Goal: Check status: Check status

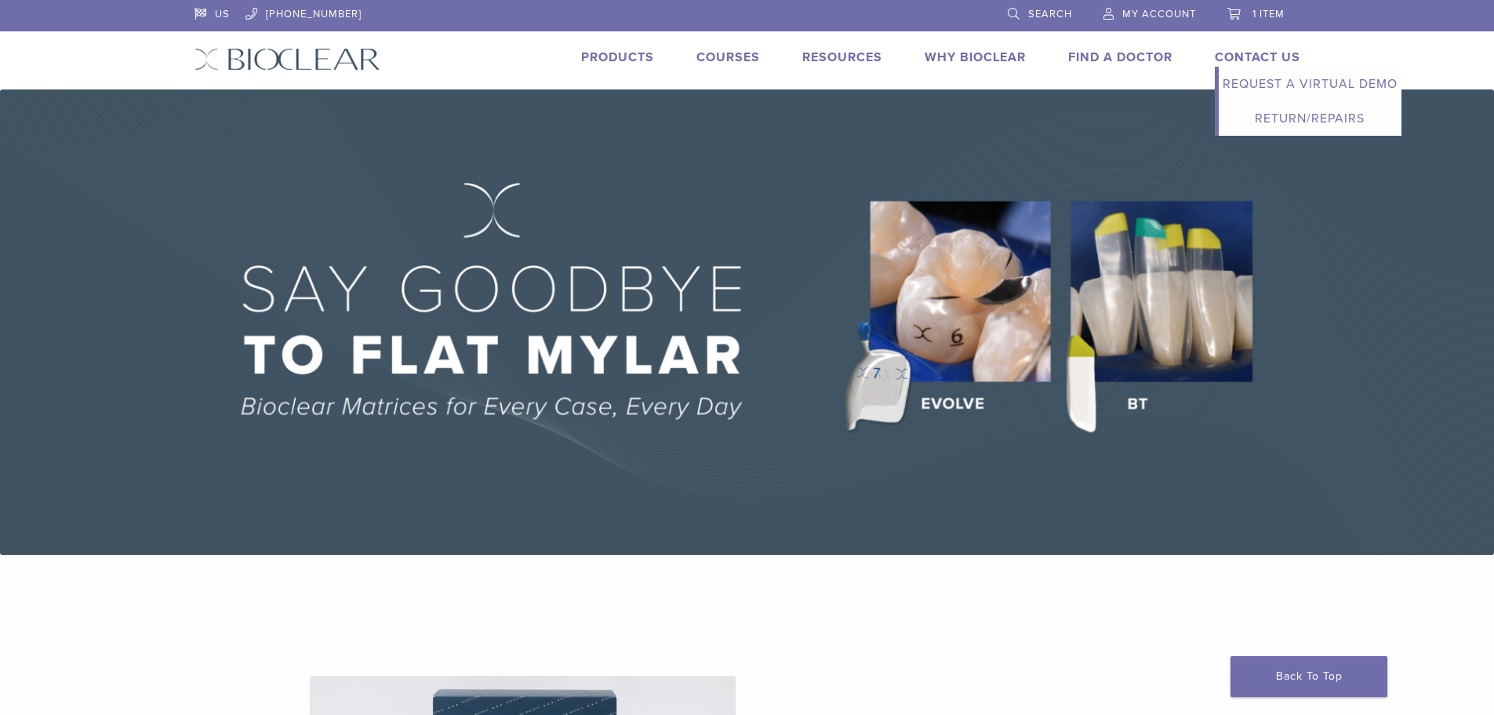
click at [1265, 53] on link "Contact Us" at bounding box center [1258, 57] width 86 height 16
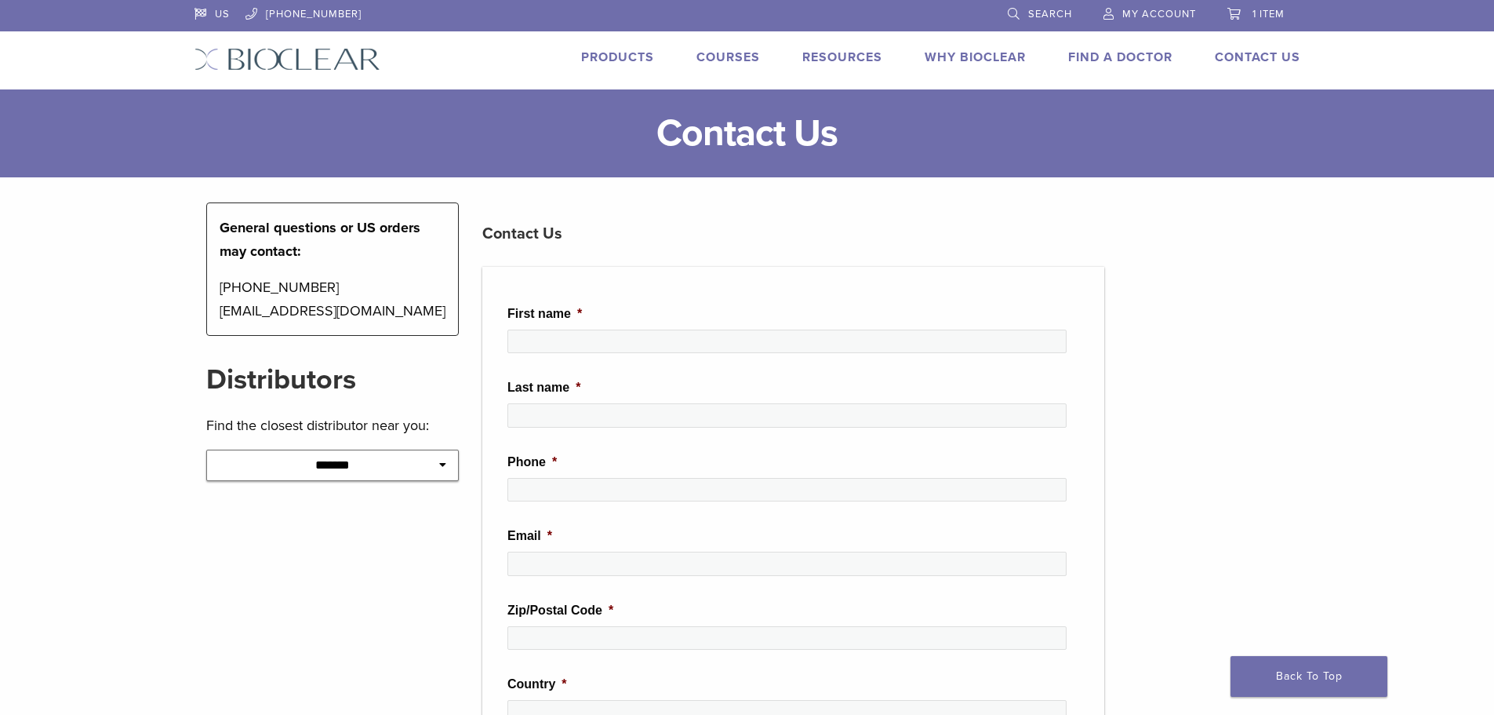
click at [1269, 9] on span "1 item" at bounding box center [1269, 14] width 32 height 13
click at [1126, 9] on span "My Account" at bounding box center [1160, 14] width 74 height 13
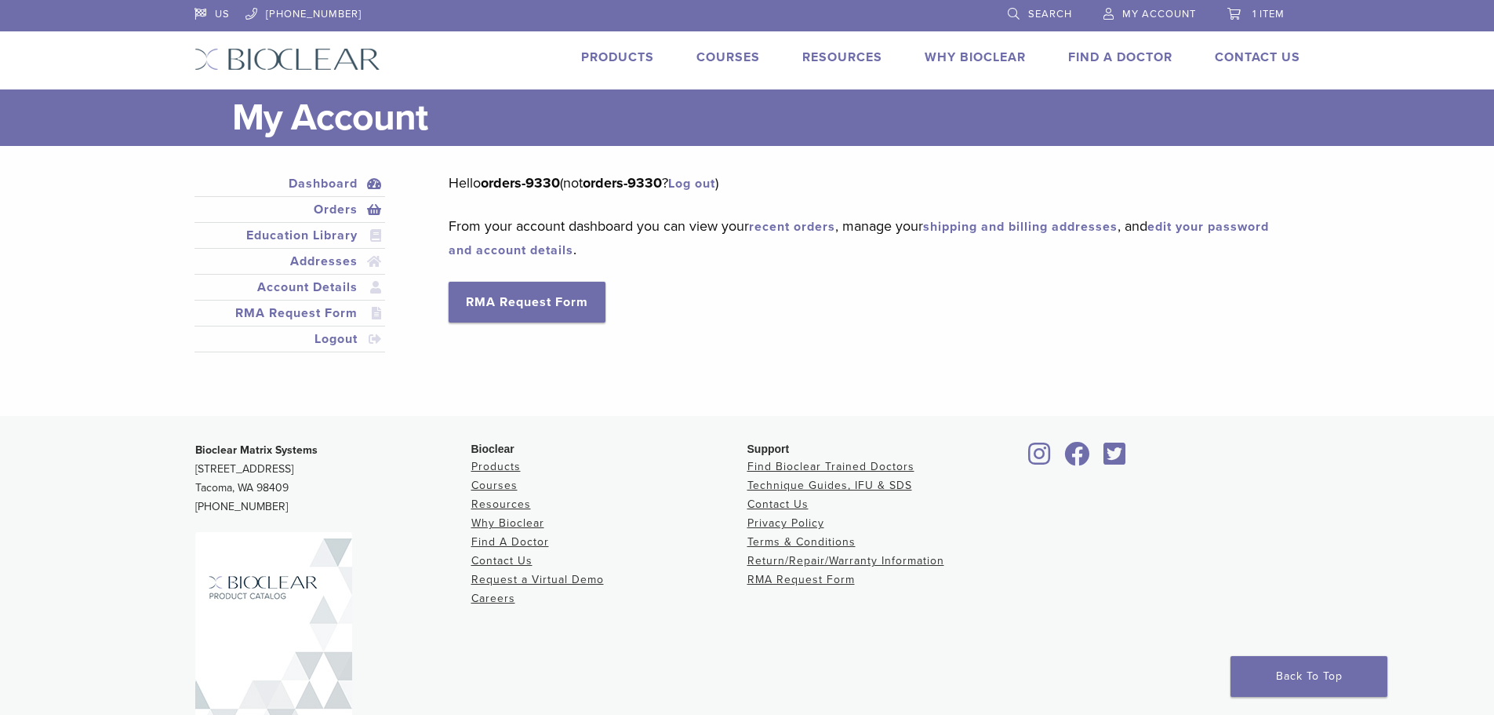
click at [366, 206] on link "Orders" at bounding box center [290, 209] width 185 height 19
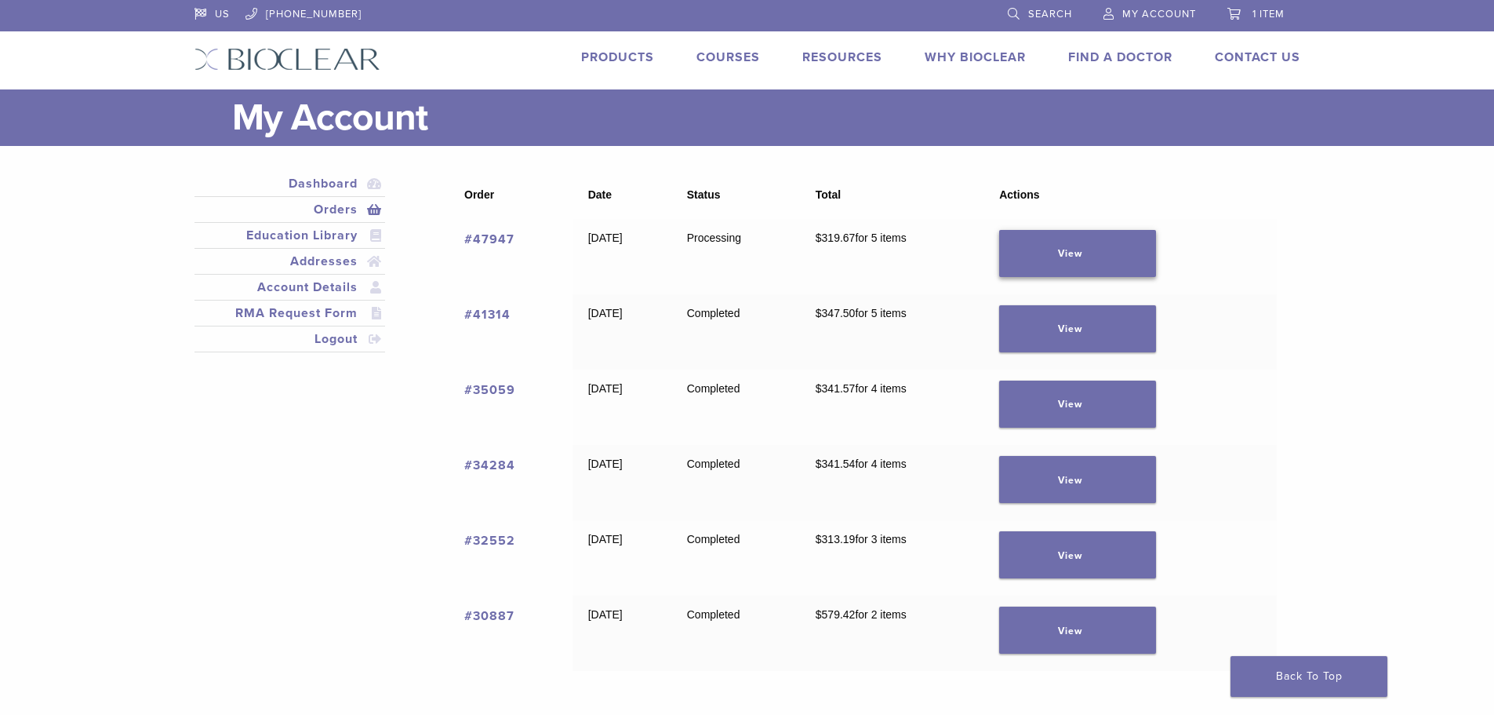
click at [1083, 247] on link "View" at bounding box center [1077, 253] width 157 height 47
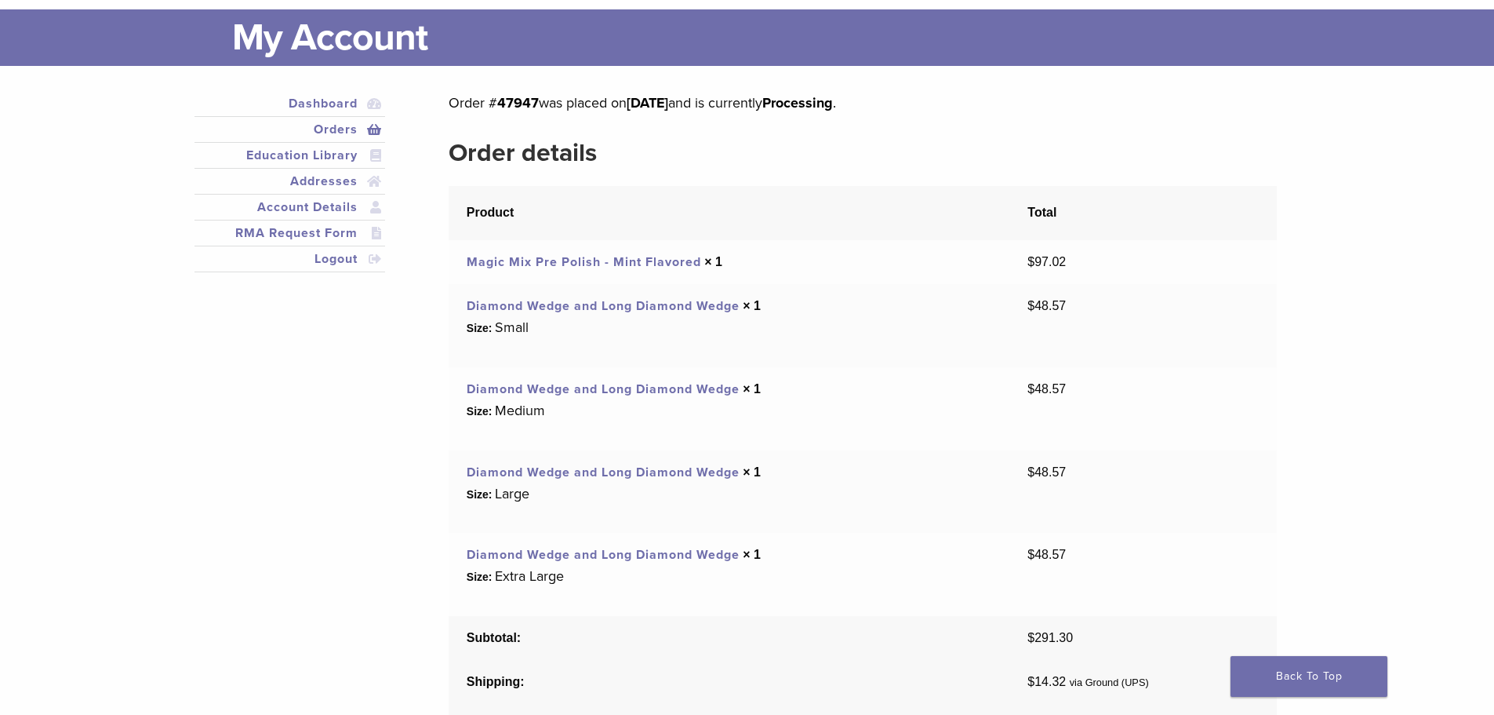
scroll to position [78, 0]
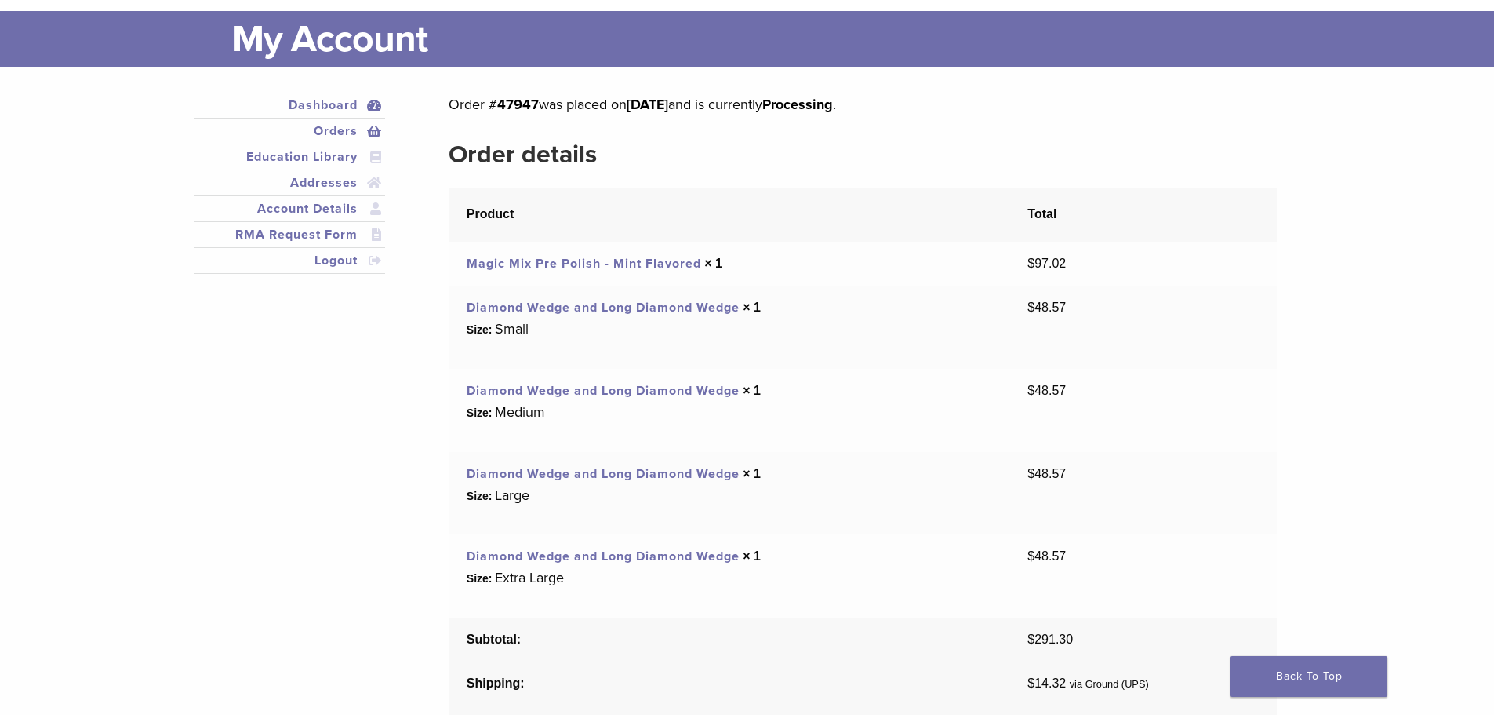
click at [343, 104] on link "Dashboard" at bounding box center [290, 105] width 185 height 19
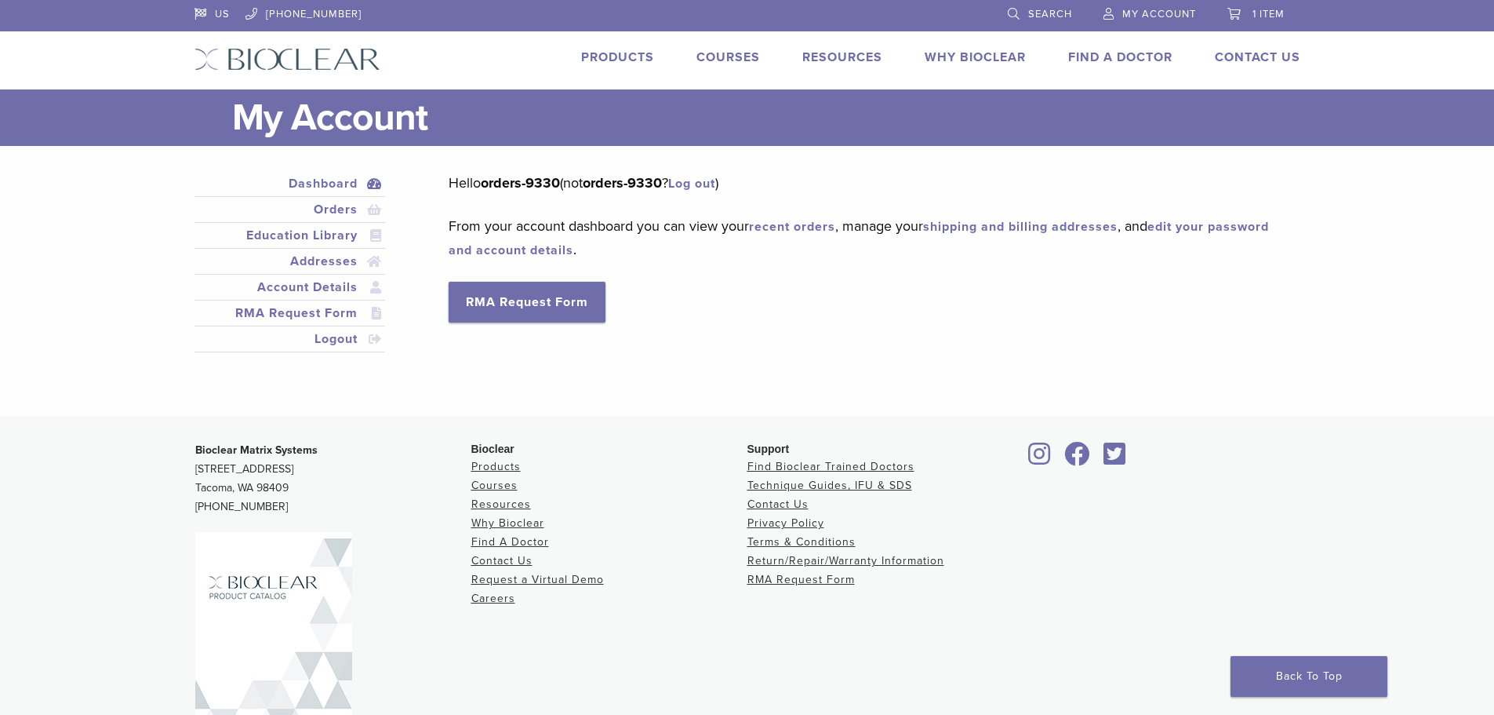
click at [1255, 14] on span "1 item" at bounding box center [1269, 14] width 32 height 13
click at [327, 203] on link "Orders" at bounding box center [290, 209] width 185 height 19
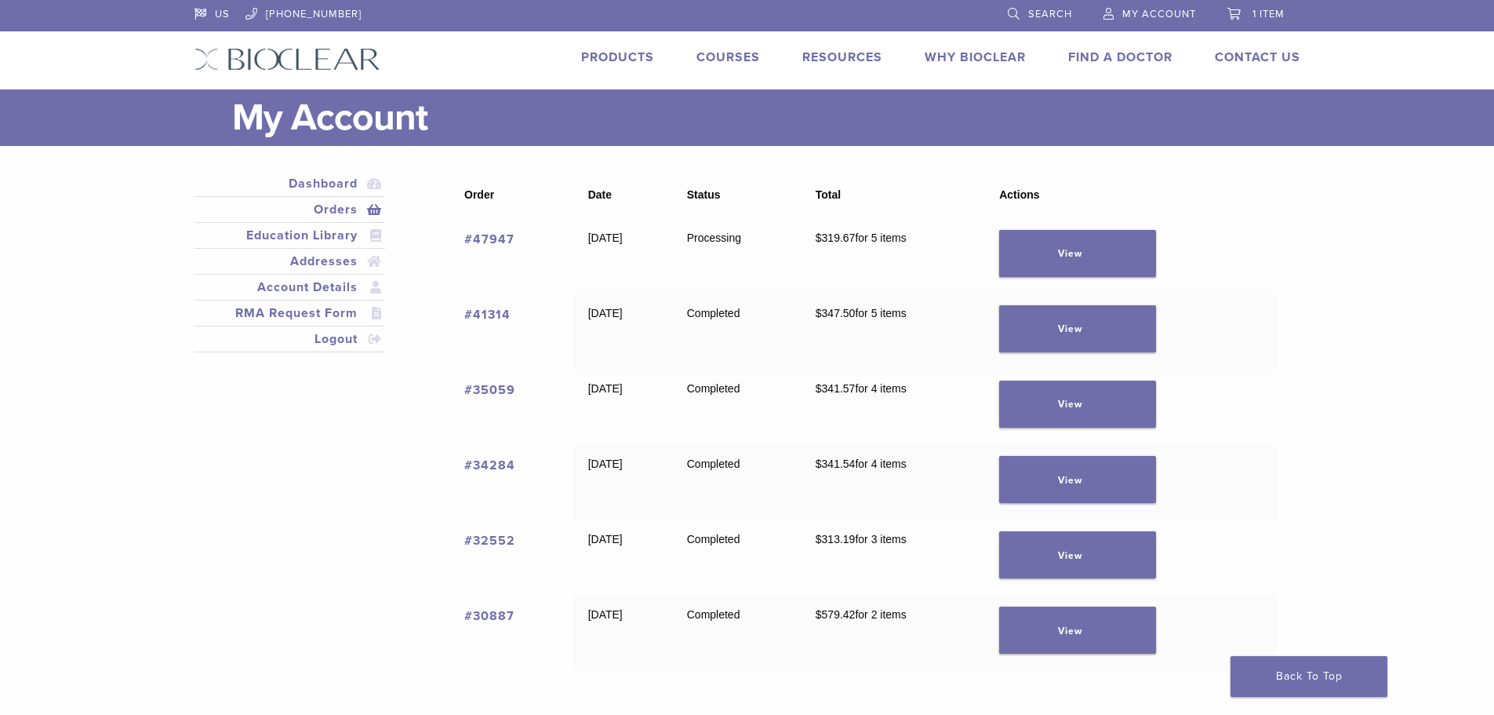
click at [1277, 2] on link "1 item" at bounding box center [1256, 12] width 57 height 24
